Goal: Information Seeking & Learning: Learn about a topic

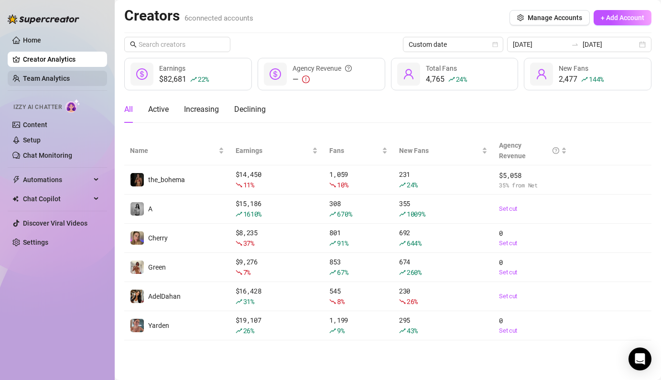
click at [36, 75] on link "Team Analytics" at bounding box center [46, 79] width 47 height 8
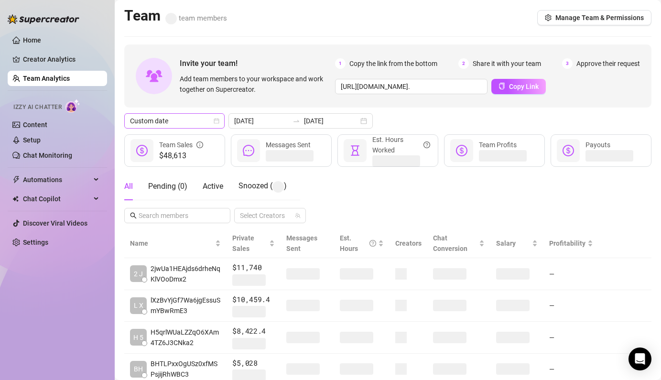
click at [163, 112] on div "Invite your team! Add team members to your workspace and work together on Super…" at bounding box center [387, 323] width 527 height 558
click at [165, 115] on span "Custom date" at bounding box center [174, 121] width 89 height 14
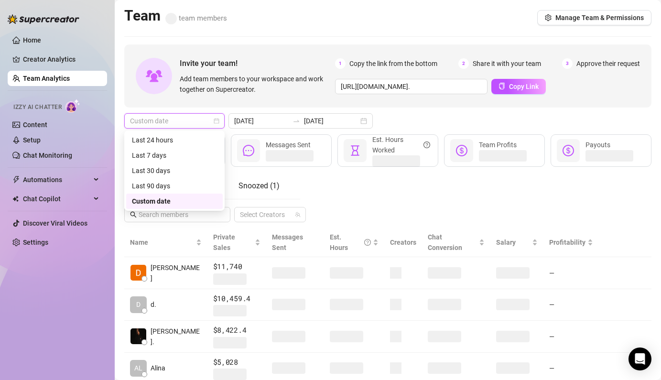
click at [168, 201] on div "Custom date" at bounding box center [174, 201] width 85 height 11
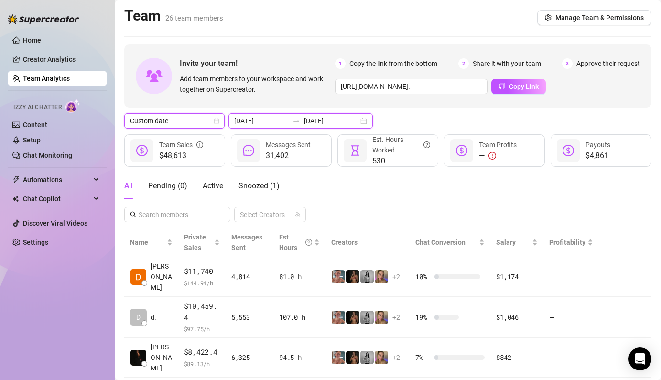
click at [274, 123] on input "[DATE]" at bounding box center [261, 121] width 54 height 11
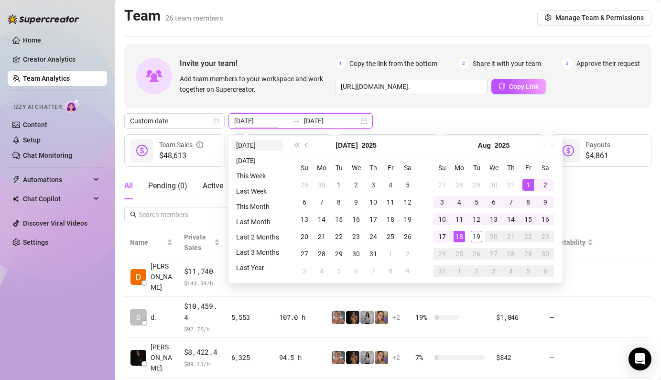
type input "[DATE]"
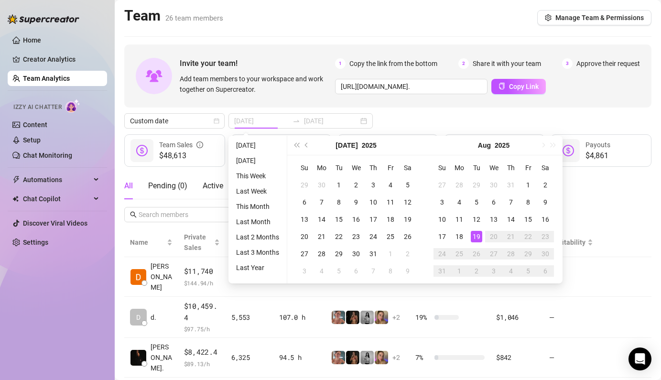
click at [238, 143] on li "[DATE]" at bounding box center [257, 144] width 51 height 11
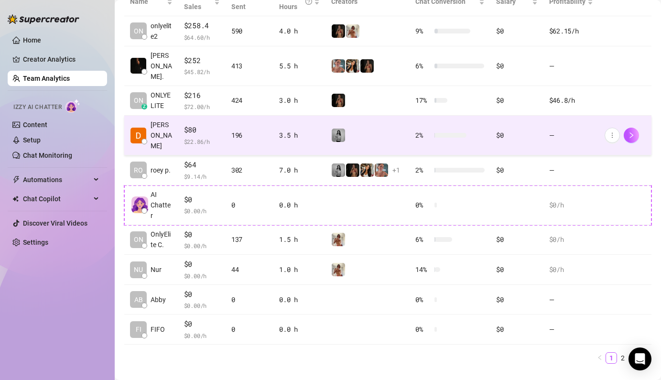
scroll to position [240, 0]
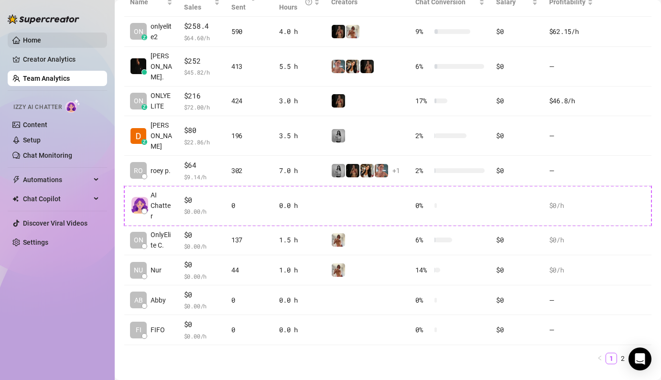
click at [27, 44] on link "Home" at bounding box center [32, 40] width 18 height 8
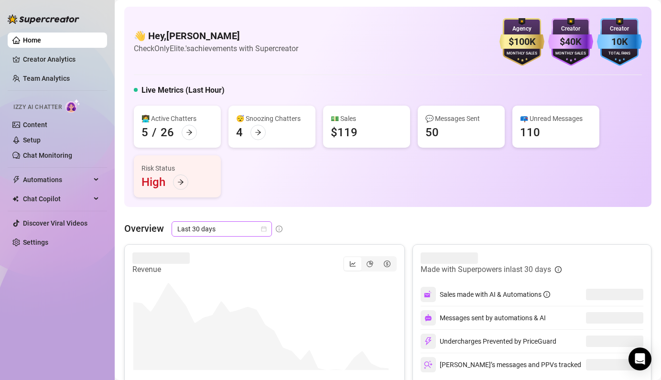
click at [250, 227] on span "Last 30 days" at bounding box center [221, 229] width 89 height 14
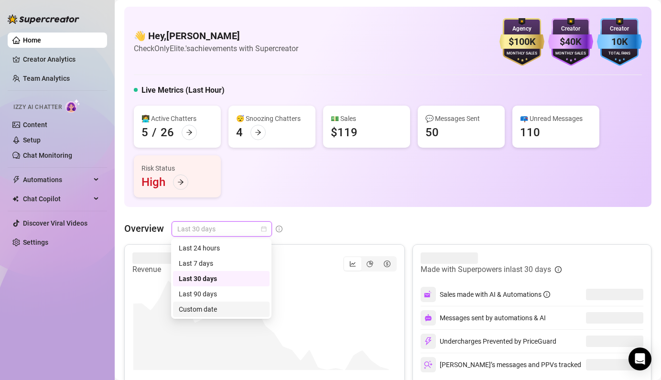
click at [245, 309] on div "Custom date" at bounding box center [221, 309] width 85 height 11
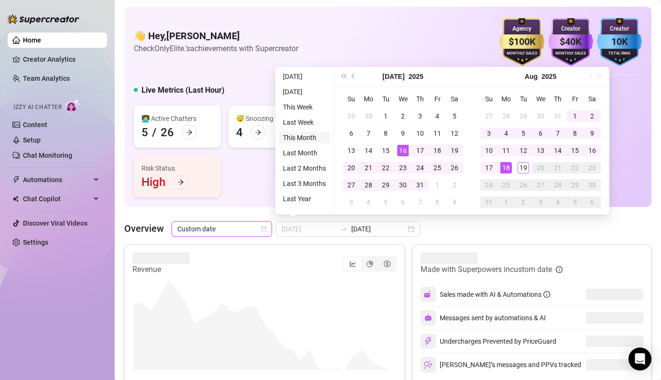
type input "[DATE]"
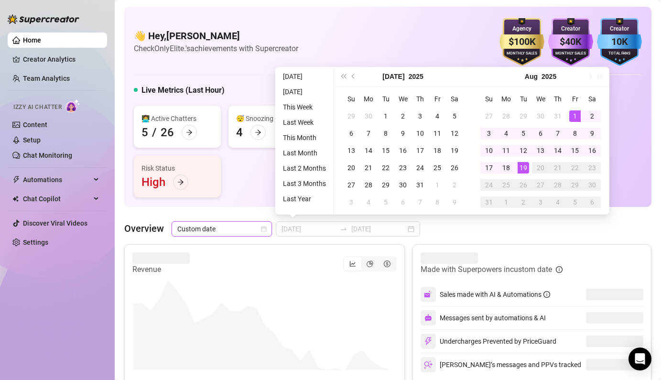
type input "[DATE]"
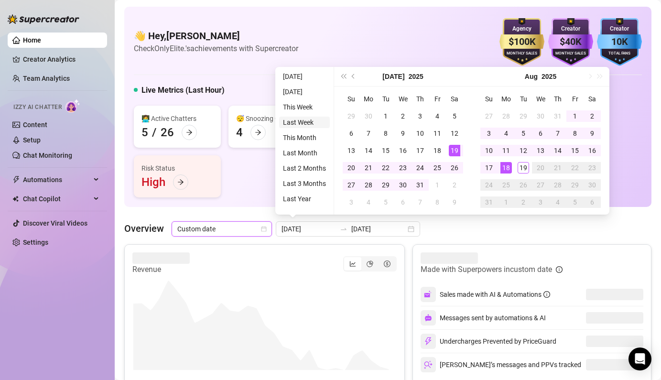
type input "[DATE]"
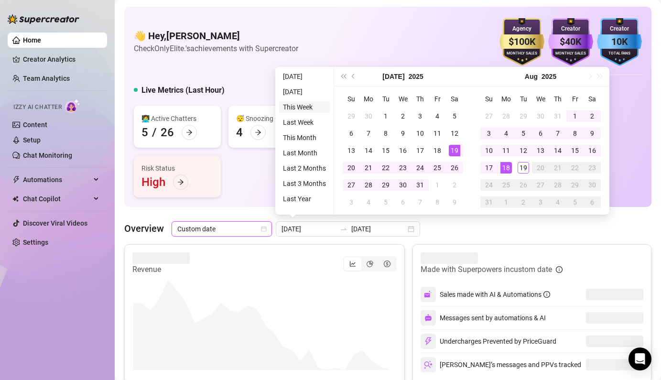
type input "[DATE]"
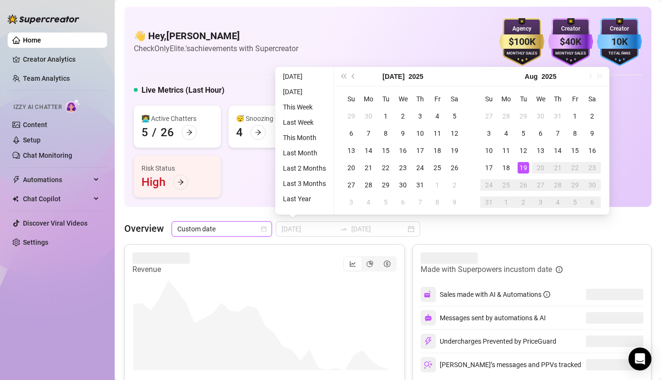
type input "[DATE]"
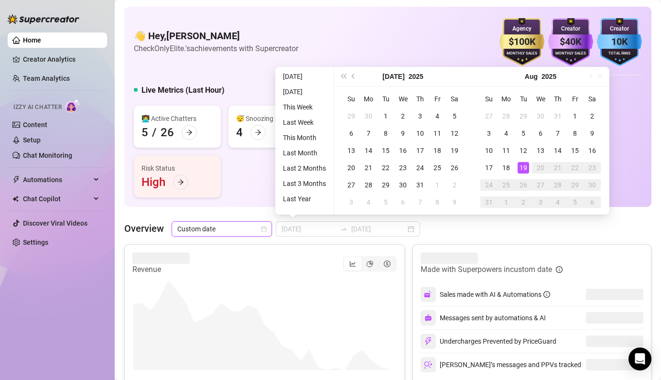
type input "[DATE]"
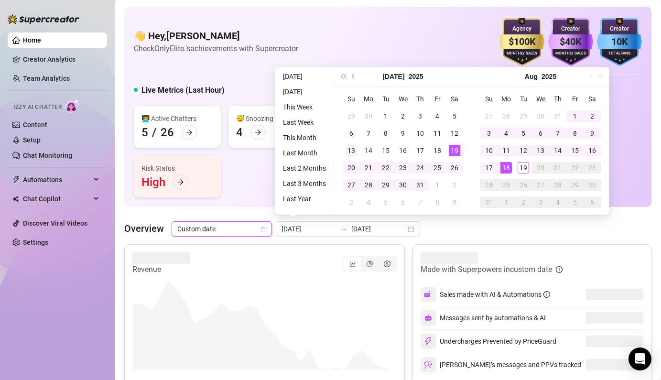
type input "[DATE]"
click at [578, 114] on div "1" at bounding box center [574, 115] width 11 height 11
type input "[DATE]"
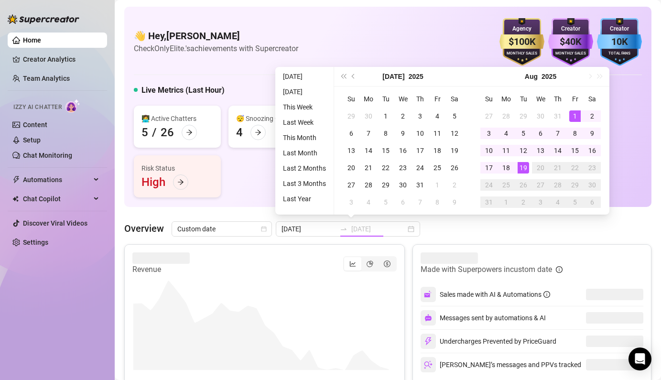
click at [526, 170] on div "19" at bounding box center [522, 167] width 11 height 11
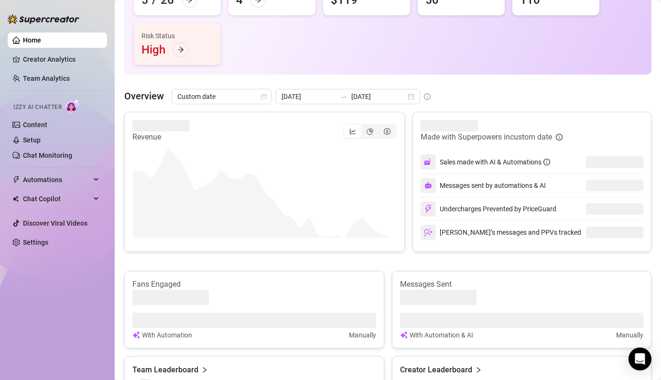
scroll to position [128, 0]
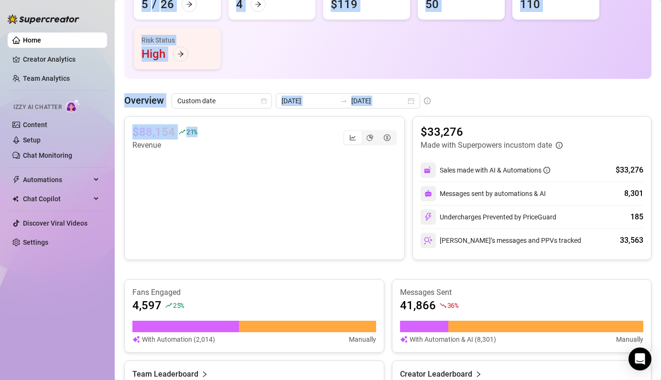
drag, startPoint x: 201, startPoint y: 130, endPoint x: 124, endPoint y: 132, distance: 77.4
click at [124, 132] on div "$88,154 21 % Revenue" at bounding box center [264, 188] width 280 height 144
click at [192, 132] on span "21 %" at bounding box center [191, 131] width 11 height 9
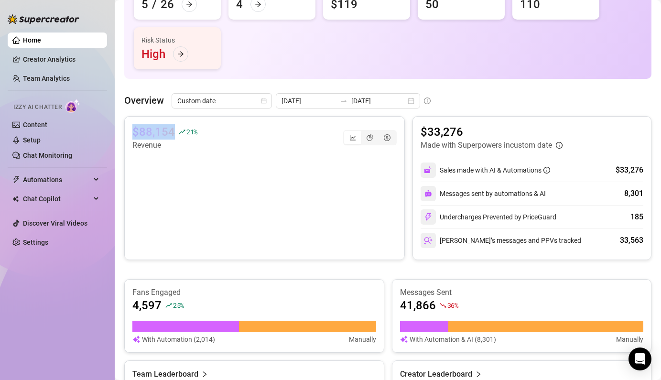
drag, startPoint x: 134, startPoint y: 131, endPoint x: 176, endPoint y: 130, distance: 41.6
click at [176, 130] on div "$88,154 21 %" at bounding box center [164, 131] width 65 height 15
click at [253, 130] on div "$88,154 21 % Revenue" at bounding box center [264, 137] width 264 height 27
drag, startPoint x: 159, startPoint y: 128, endPoint x: 137, endPoint y: 128, distance: 22.0
click at [137, 128] on div "$88,154 21 %" at bounding box center [164, 131] width 65 height 15
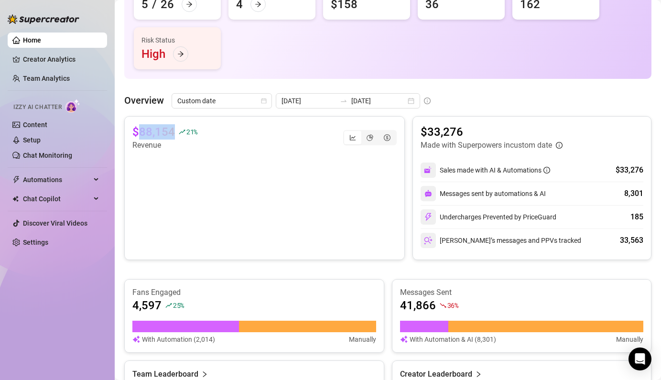
click at [177, 136] on div "$88,154 21 %" at bounding box center [164, 131] width 65 height 15
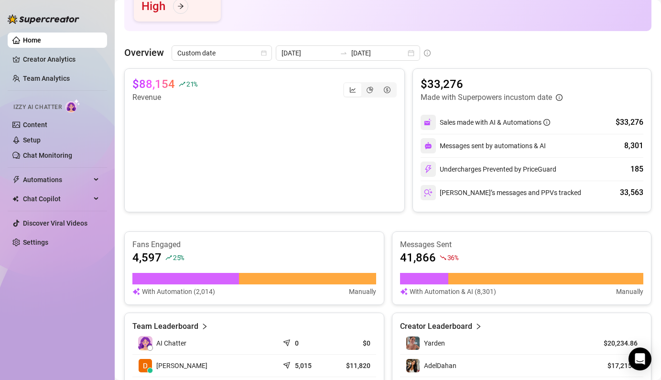
scroll to position [0, 0]
